Goal: Navigation & Orientation: Find specific page/section

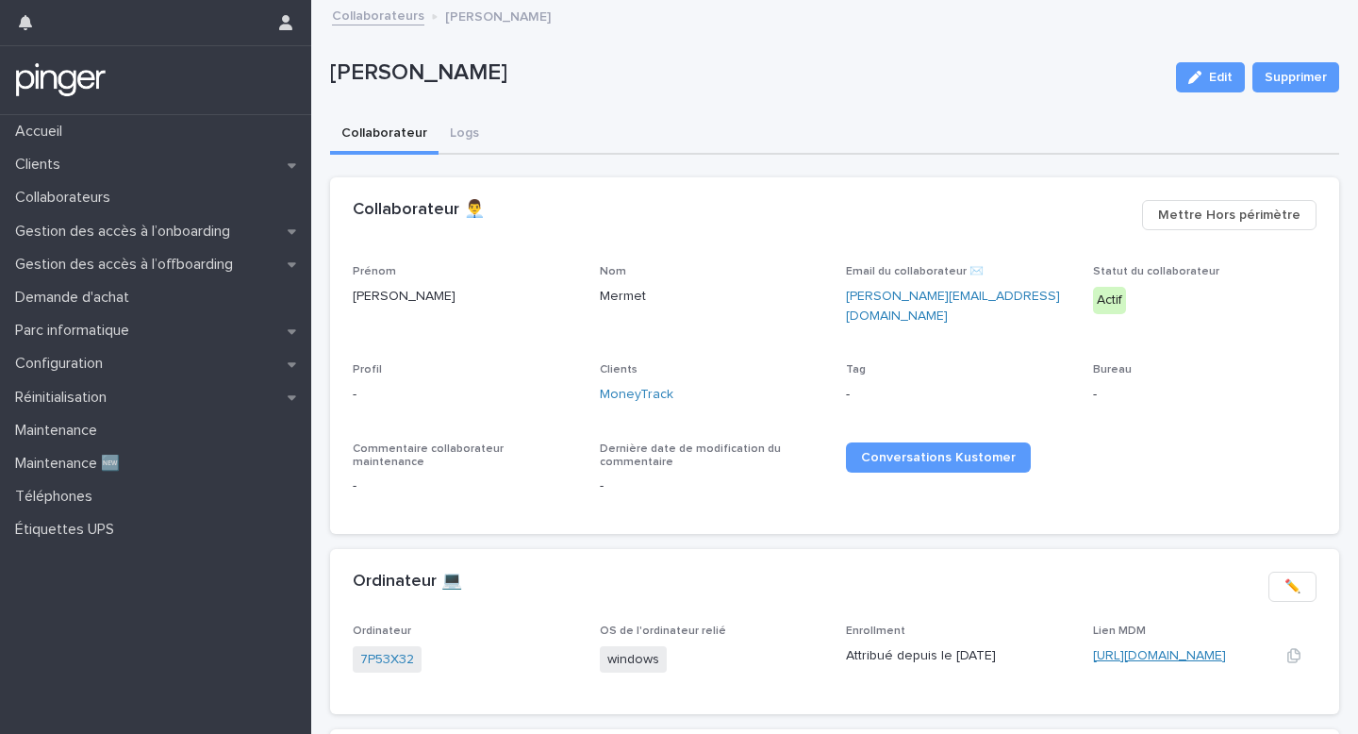
click at [1147, 649] on link "https://eu.ninjarmm.com/#/deviceDashboard/3351/overview" at bounding box center [1159, 655] width 133 height 13
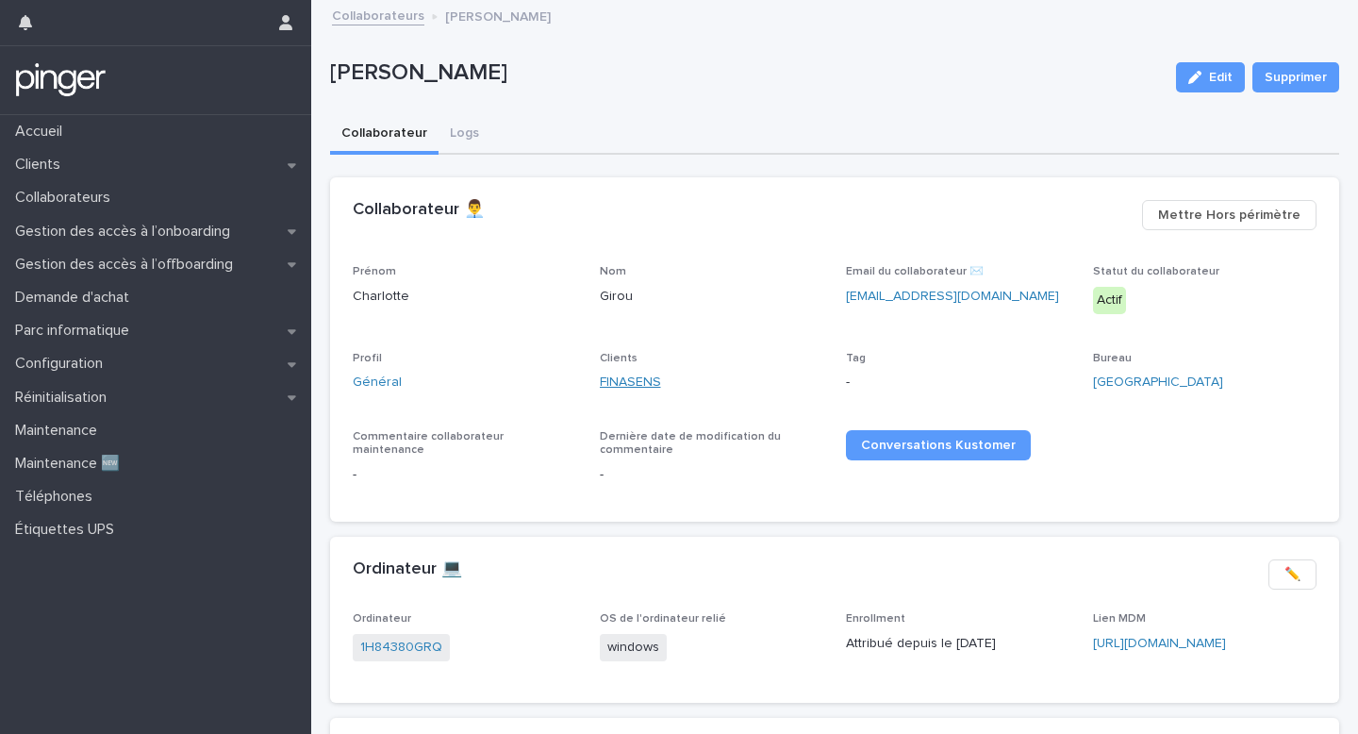
click at [620, 372] on link "FINASENS" at bounding box center [630, 382] width 61 height 20
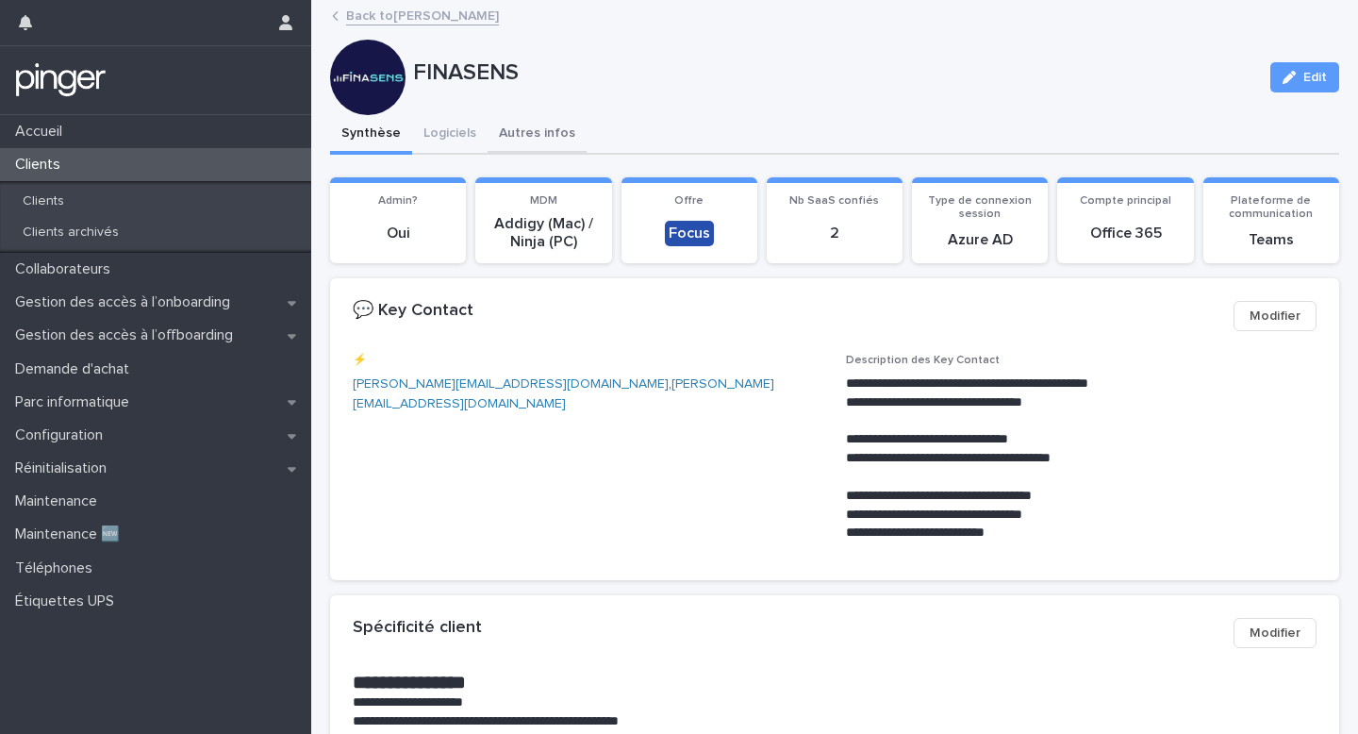
click at [520, 120] on button "Autres infos" at bounding box center [536, 135] width 99 height 40
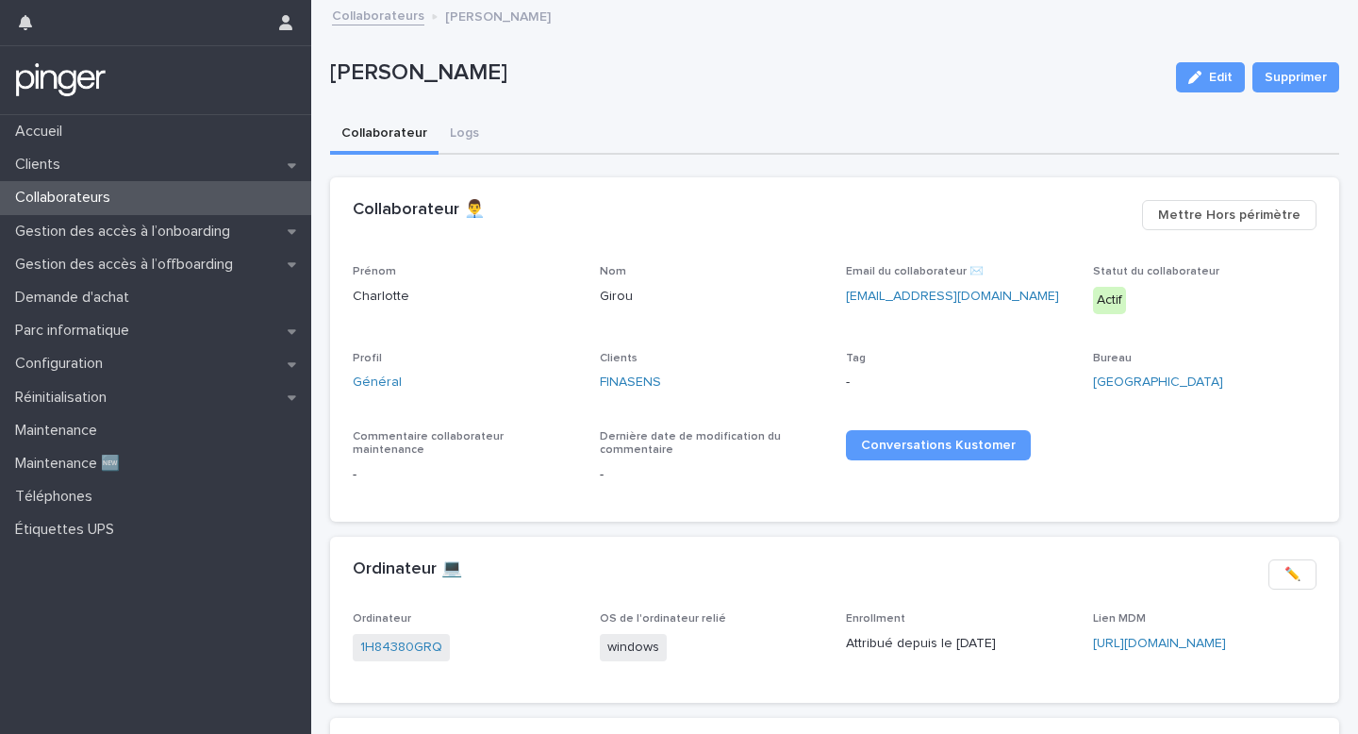
click at [903, 239] on h1 at bounding box center [740, 231] width 774 height 23
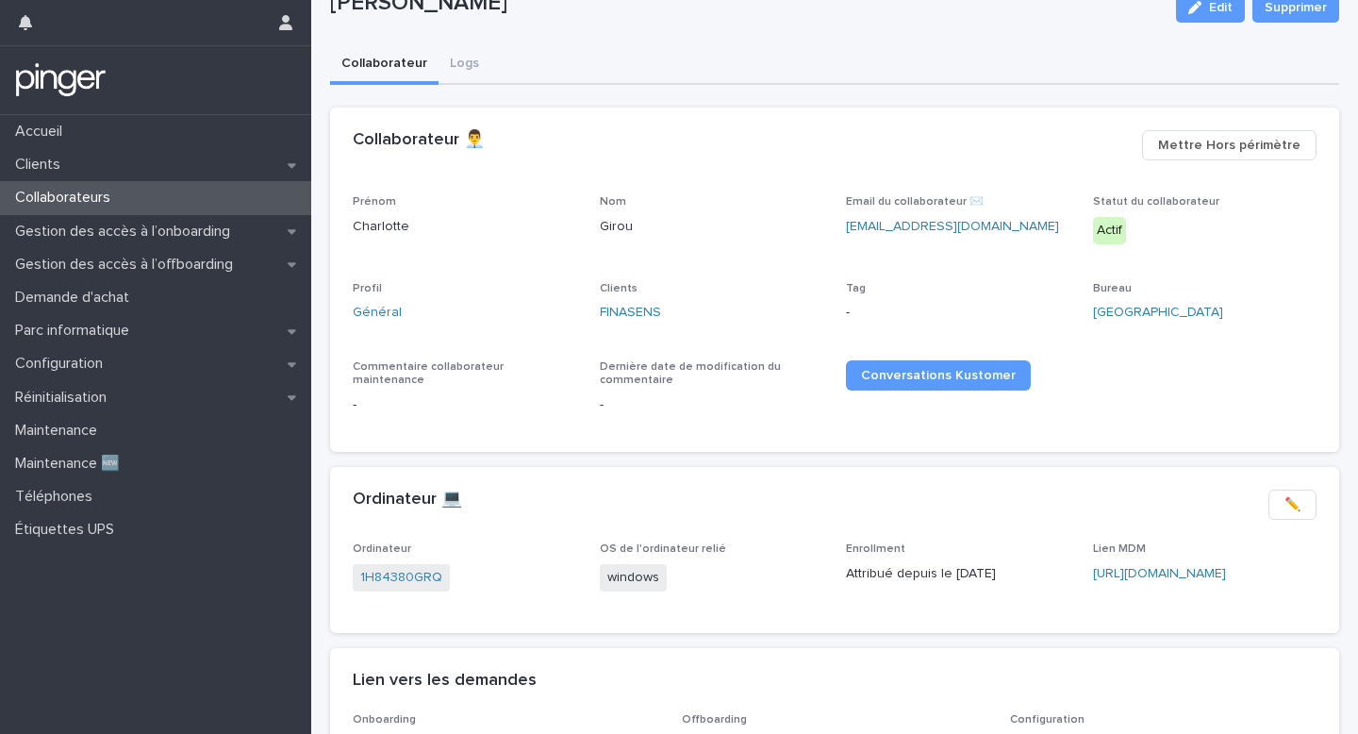
scroll to position [77, 0]
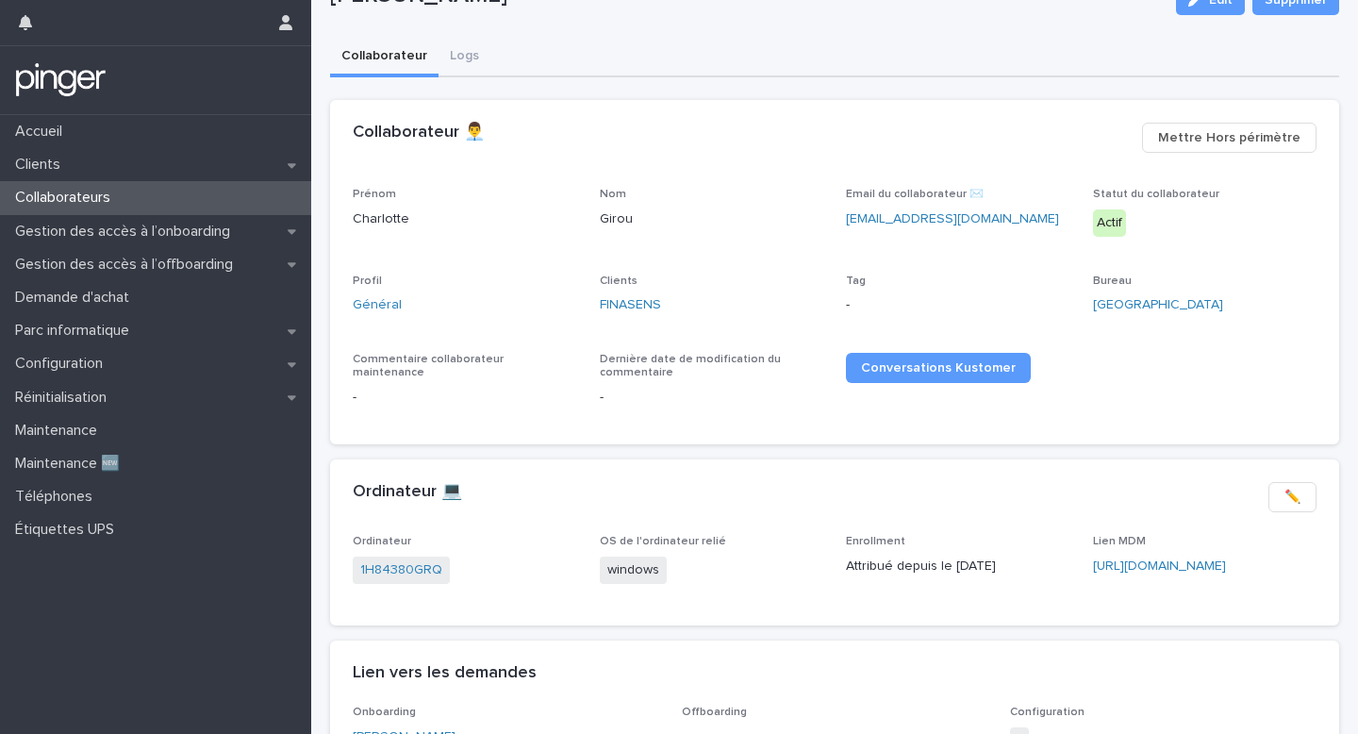
click at [857, 280] on span "Tag" at bounding box center [856, 280] width 20 height 11
click at [858, 289] on div "Tag -" at bounding box center [958, 302] width 224 height 56
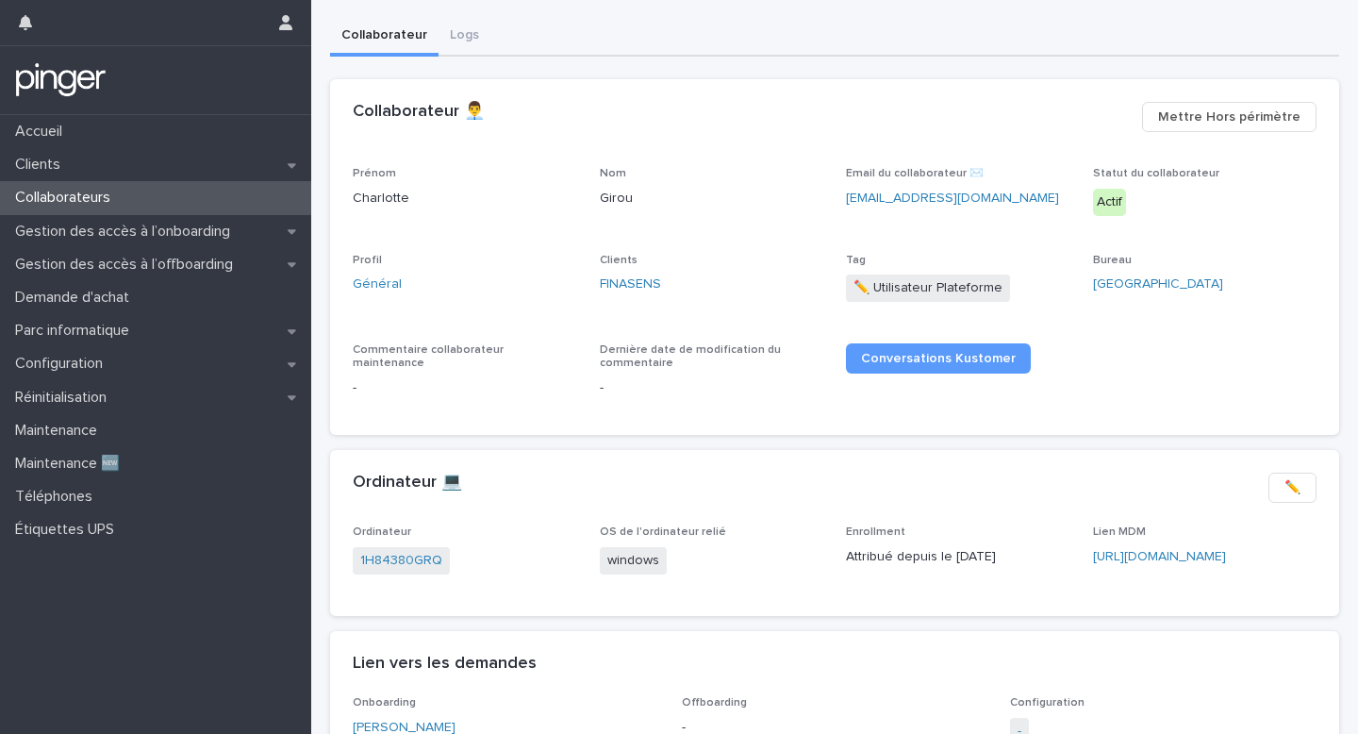
scroll to position [113, 0]
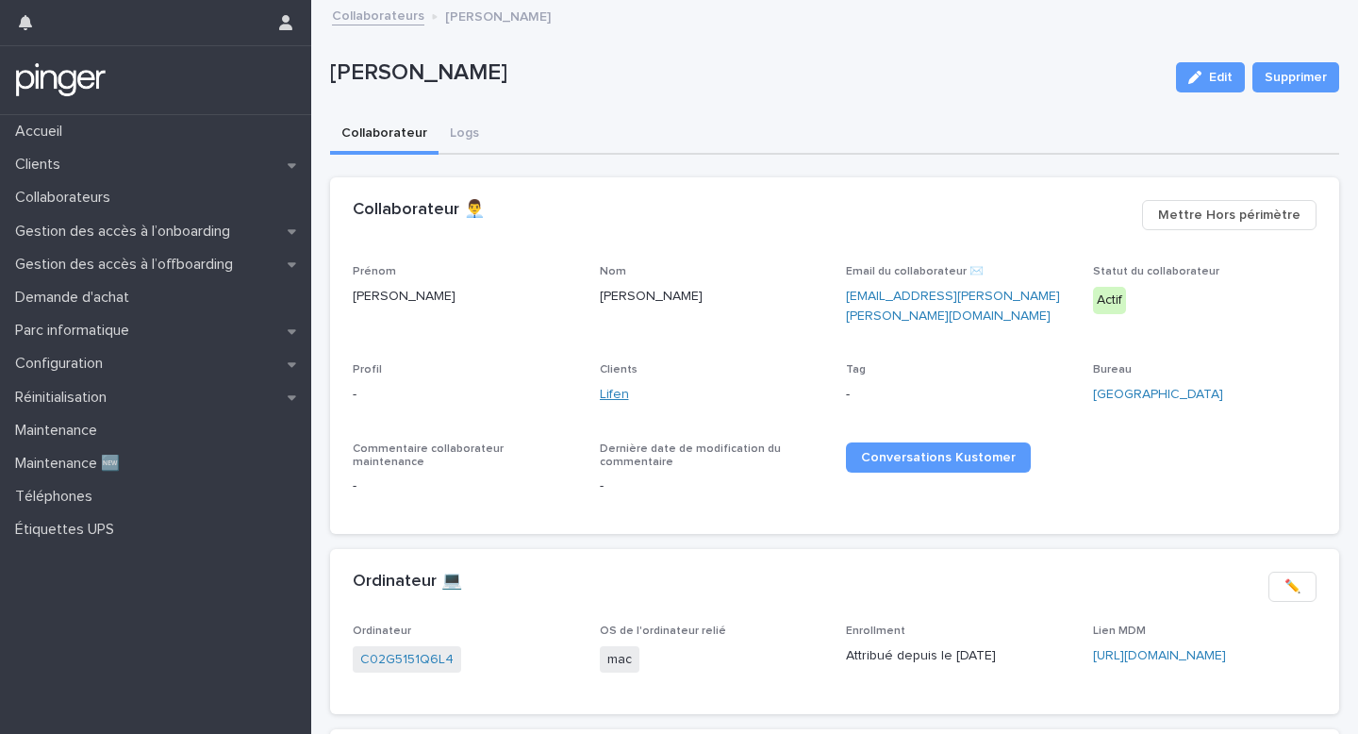
click at [615, 388] on link "Lifen" at bounding box center [614, 395] width 29 height 20
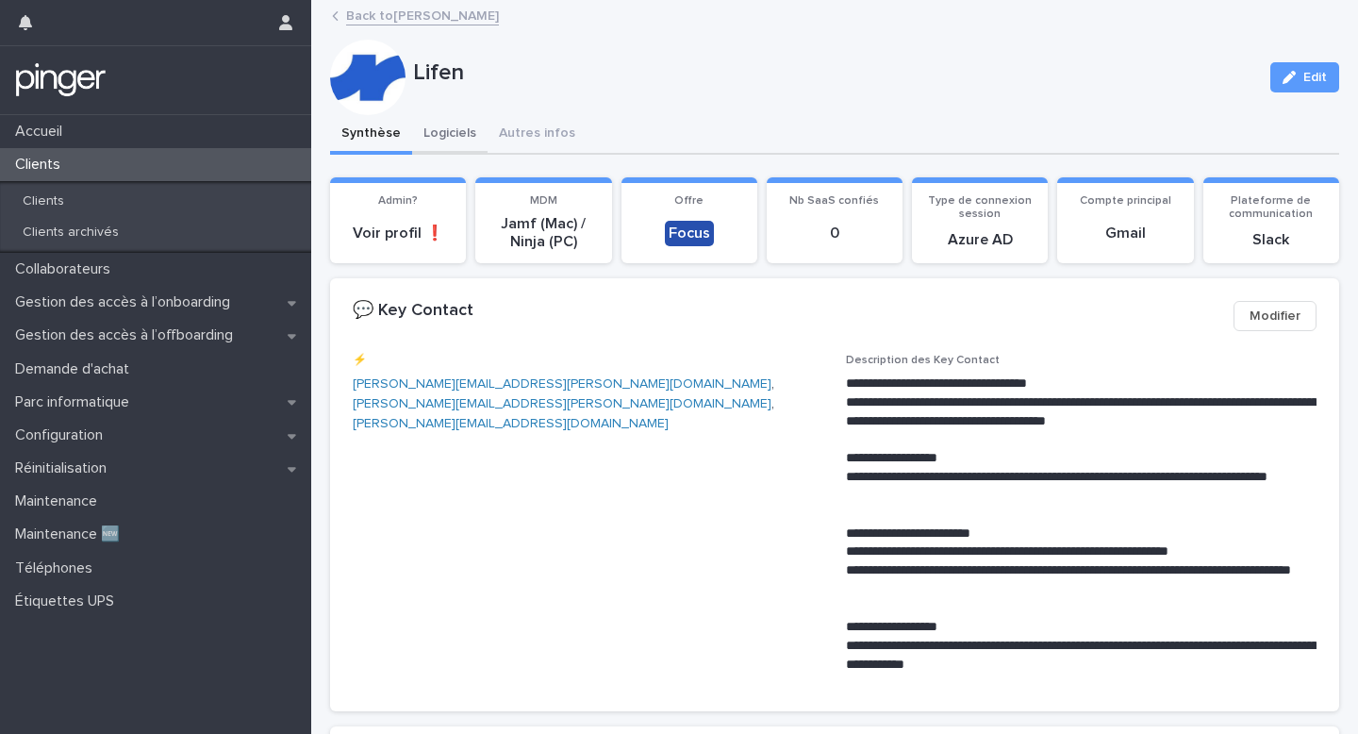
click at [454, 133] on button "Logiciels" at bounding box center [449, 135] width 75 height 40
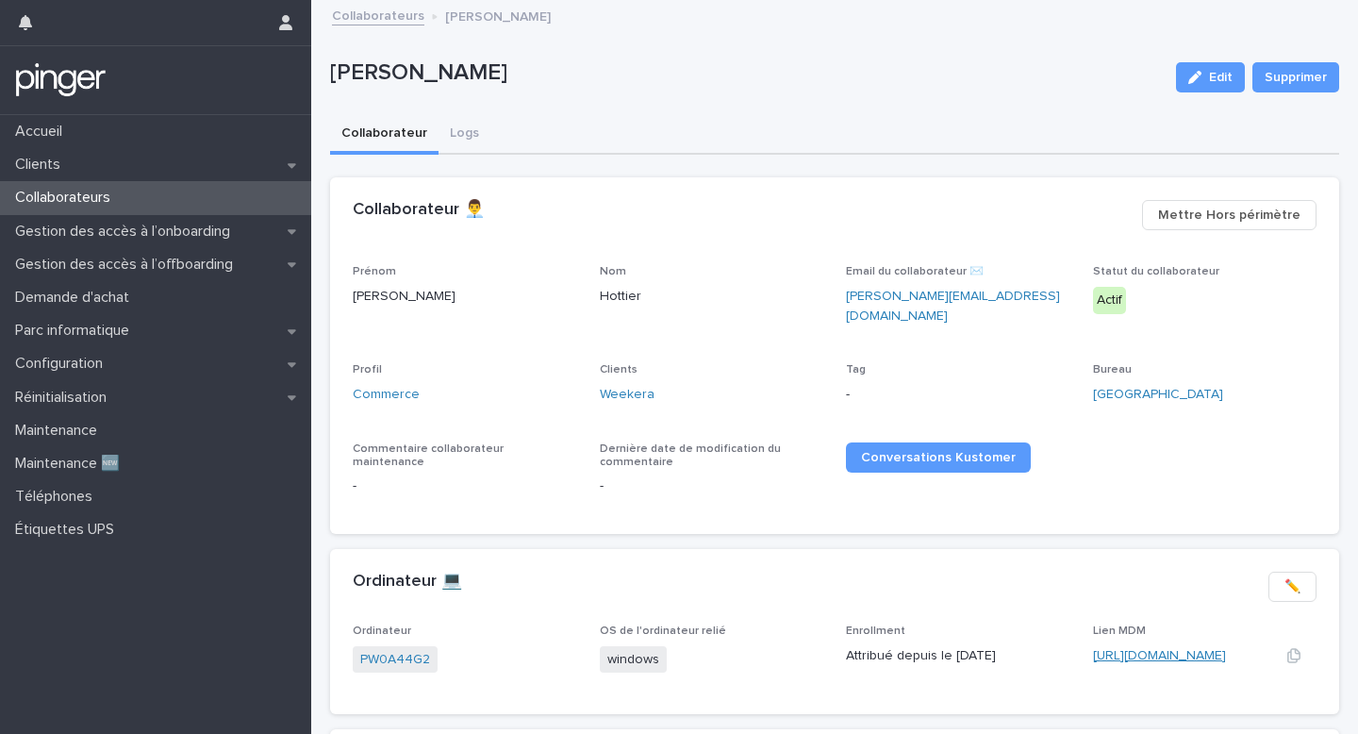
click at [1162, 649] on link "https://eu.ninjarmm.com/#/deviceDashboard/4862/overview" at bounding box center [1159, 655] width 133 height 13
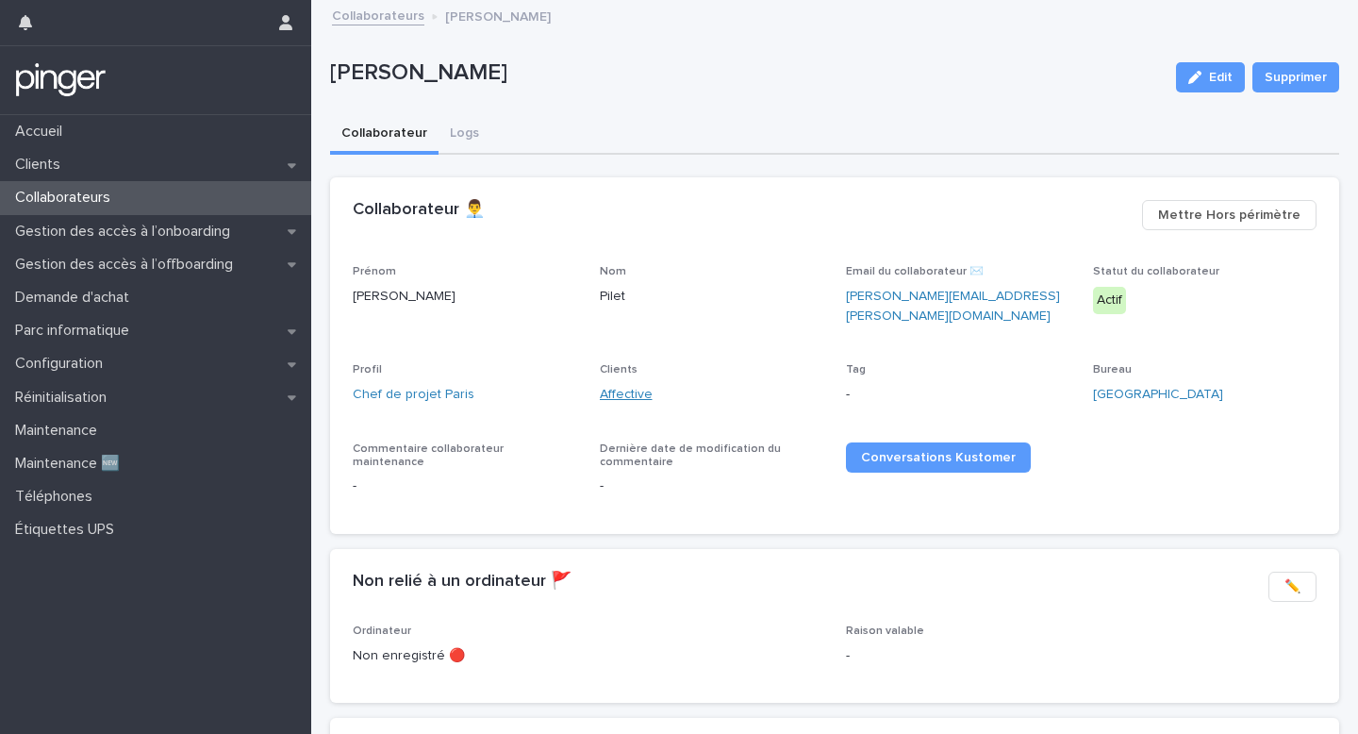
click at [628, 385] on link "Affective" at bounding box center [626, 395] width 53 height 20
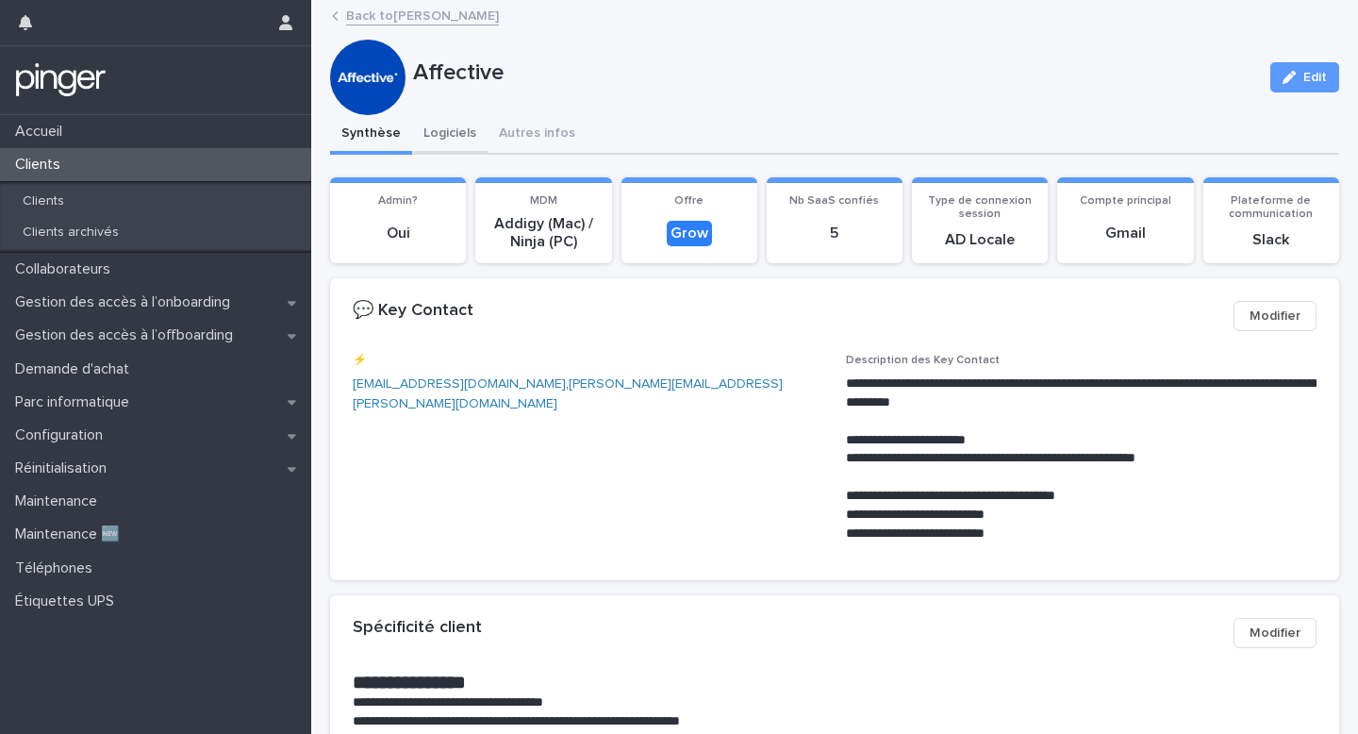
click at [469, 121] on button "Logiciels" at bounding box center [449, 135] width 75 height 40
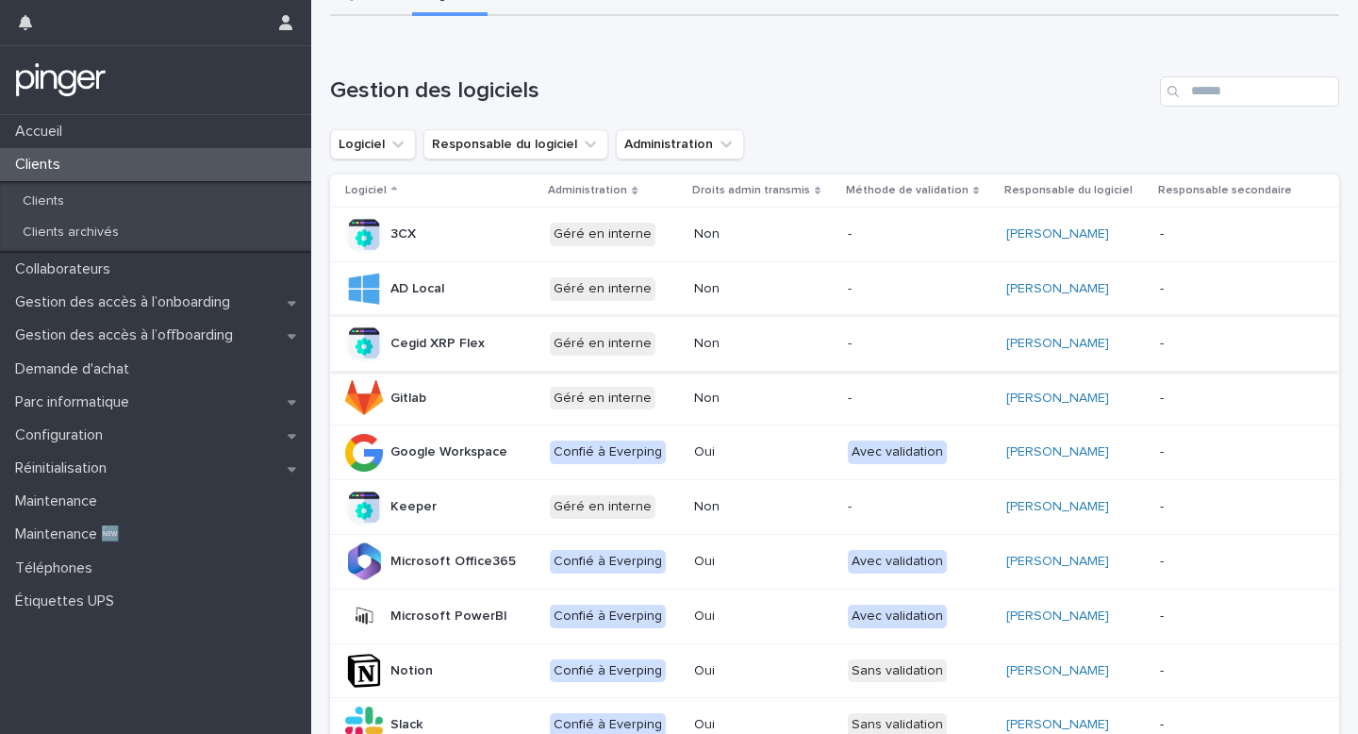
scroll to position [135, 0]
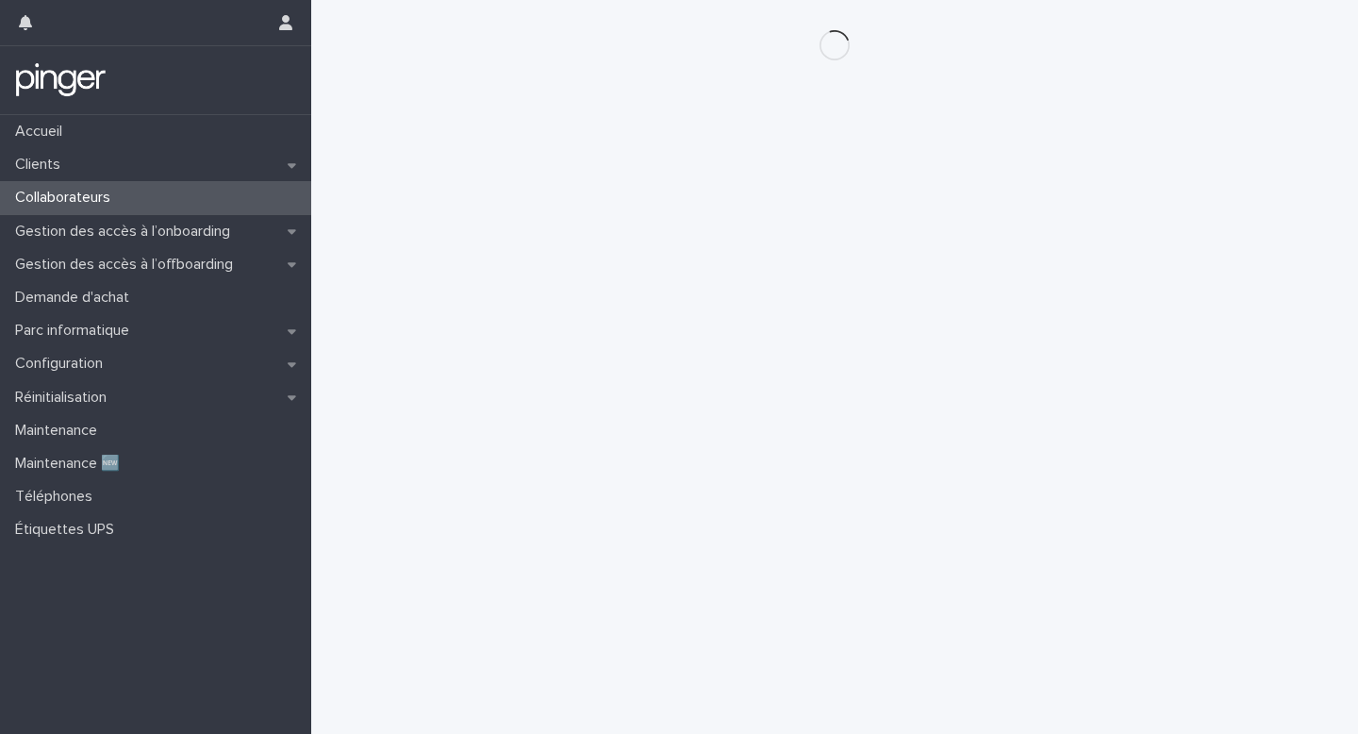
click at [1061, 306] on div "Loading... Saving… Loading... Saving…" at bounding box center [835, 343] width 1028 height 686
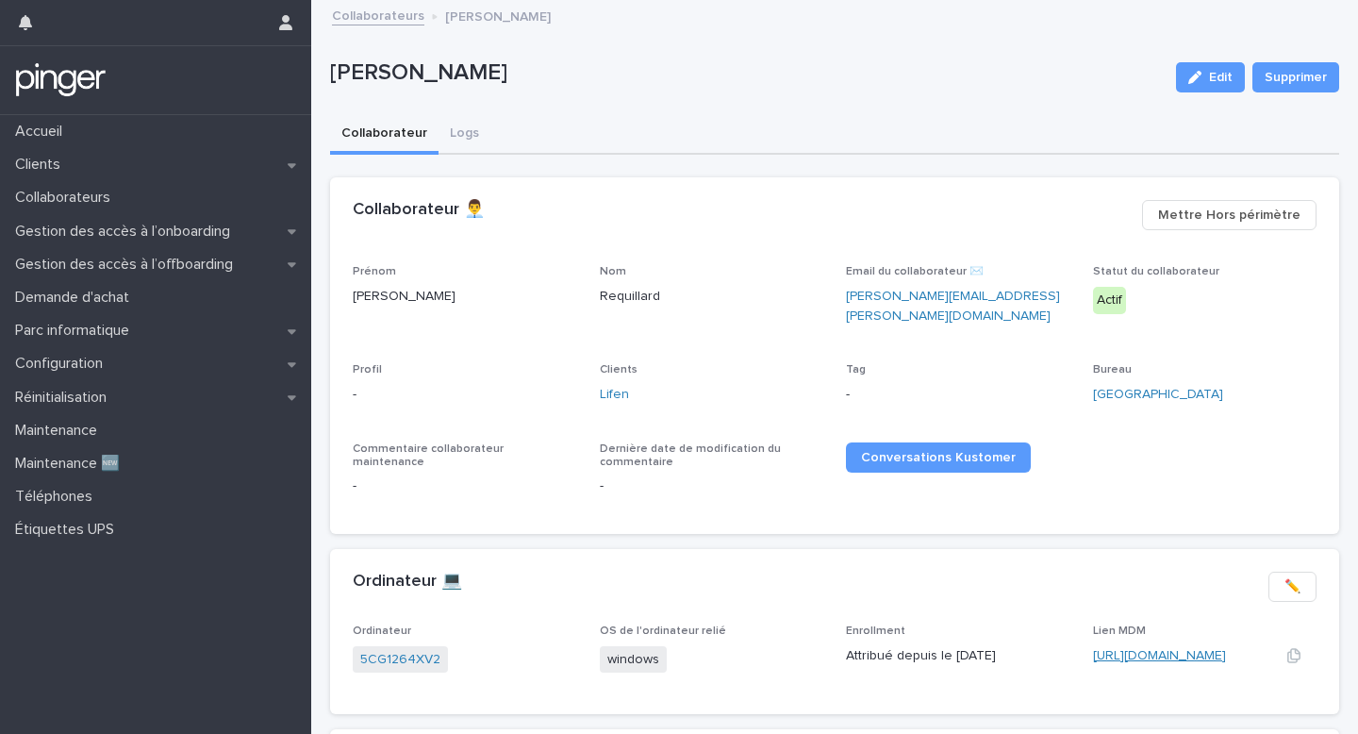
click at [1175, 649] on link "https://eu.ninjarmm.com/#/deviceDashboard/5601/overview" at bounding box center [1159, 655] width 133 height 13
click at [620, 385] on link "Karos" at bounding box center [617, 395] width 35 height 20
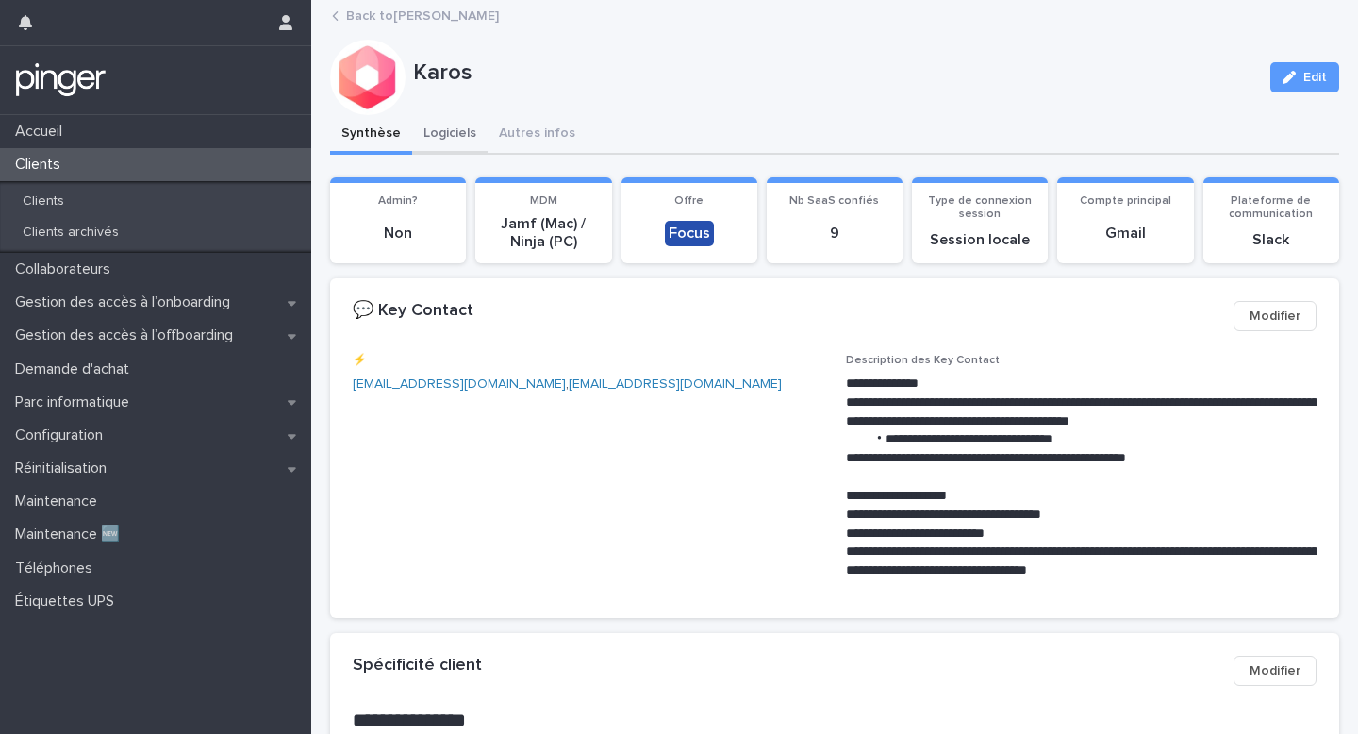
click at [466, 144] on button "Logiciels" at bounding box center [449, 135] width 75 height 40
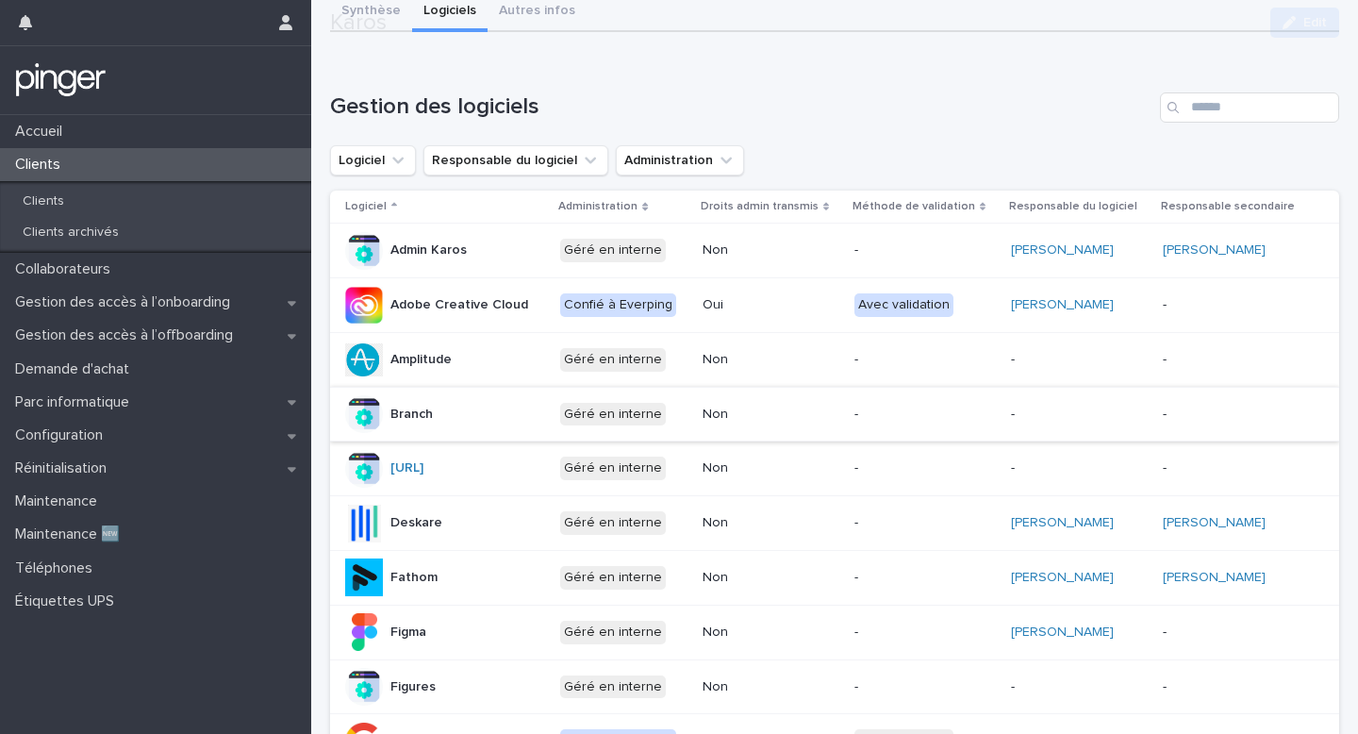
scroll to position [124, 0]
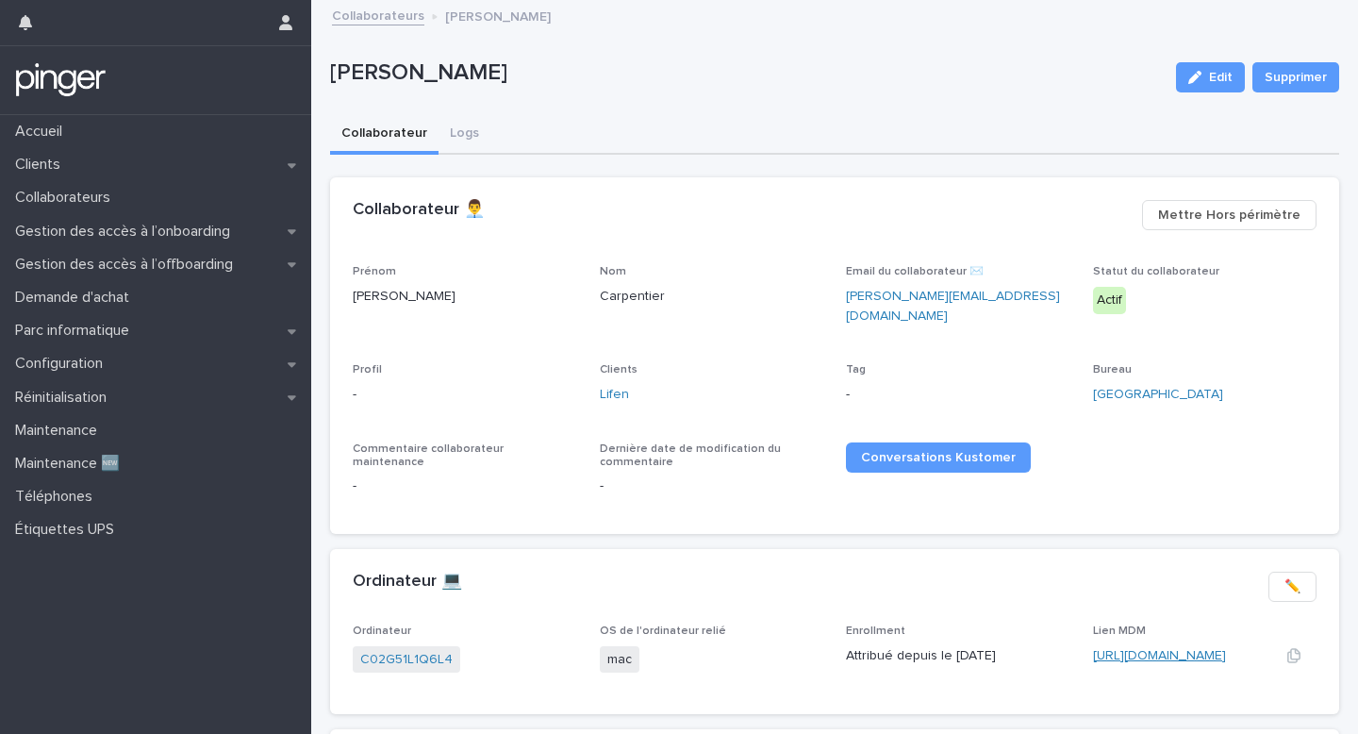
click at [1109, 649] on link "[URL][DOMAIN_NAME]" at bounding box center [1159, 655] width 133 height 13
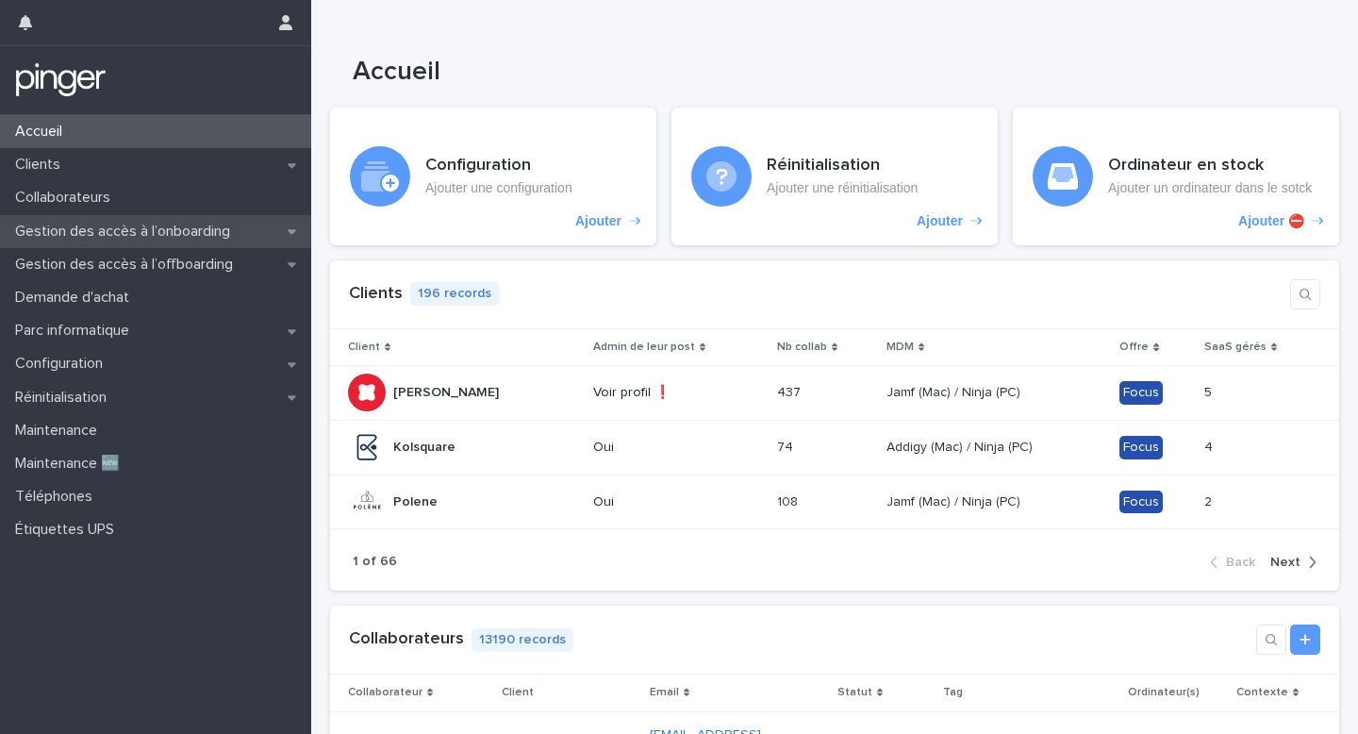
click at [243, 228] on p "Gestion des accès à l’onboarding" at bounding box center [127, 232] width 238 height 18
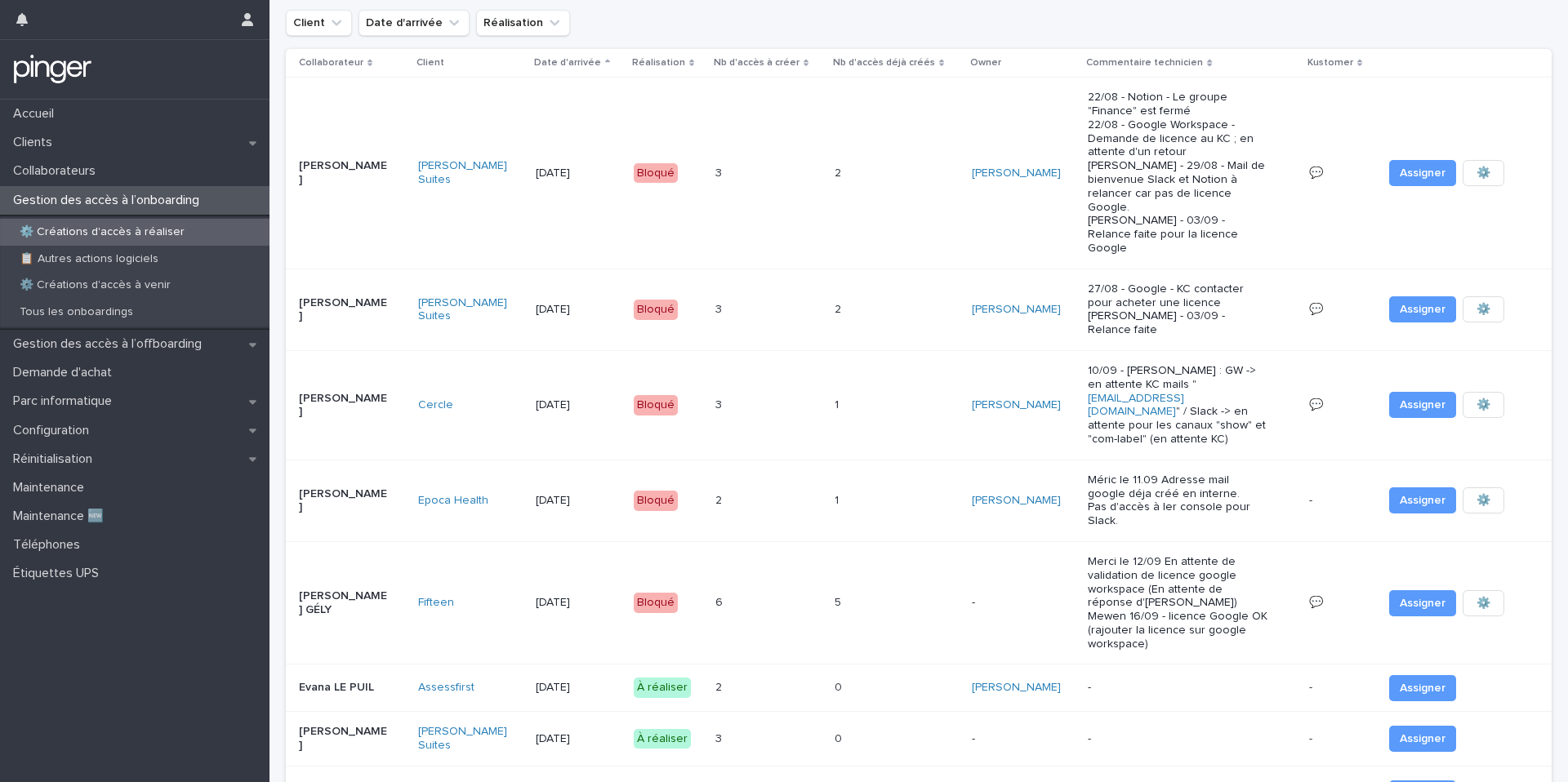
scroll to position [91, 0]
